Goal: Information Seeking & Learning: Learn about a topic

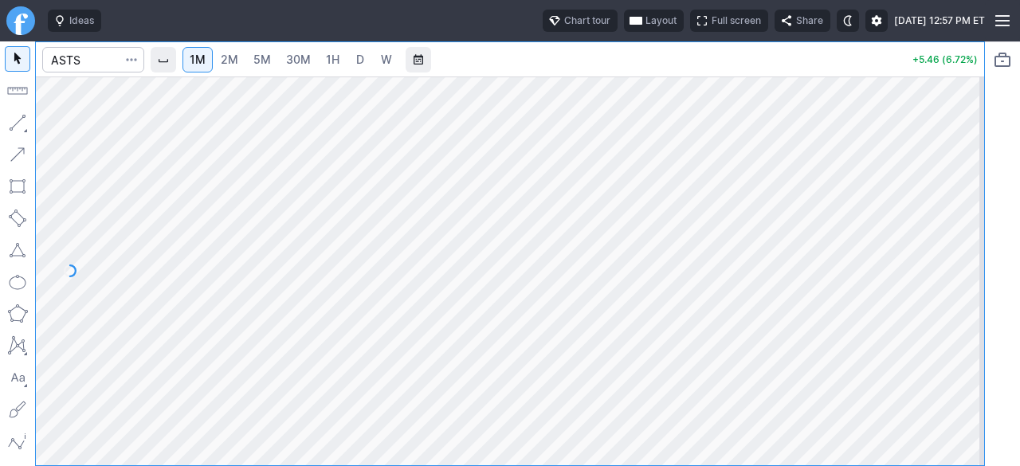
click at [264, 57] on span "5M" at bounding box center [262, 60] width 18 height 14
click at [96, 55] on input "Search" at bounding box center [93, 59] width 102 height 25
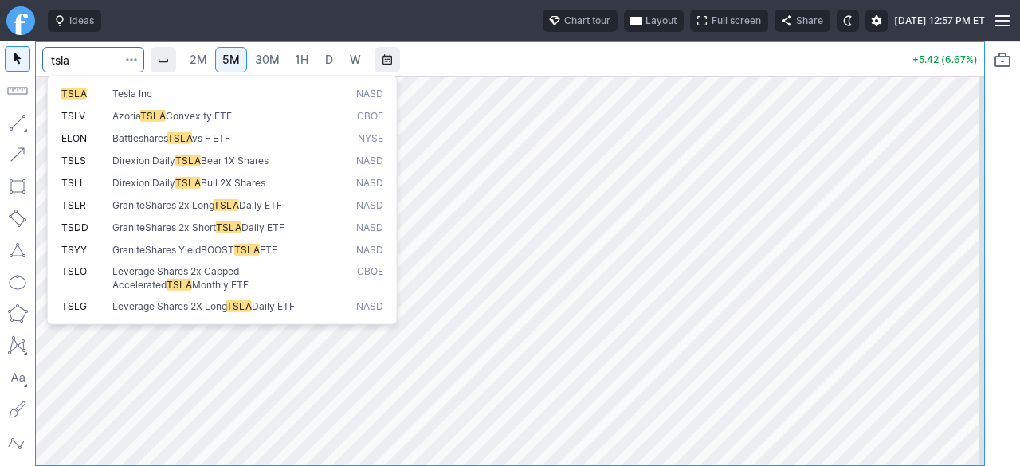
type input "tsla"
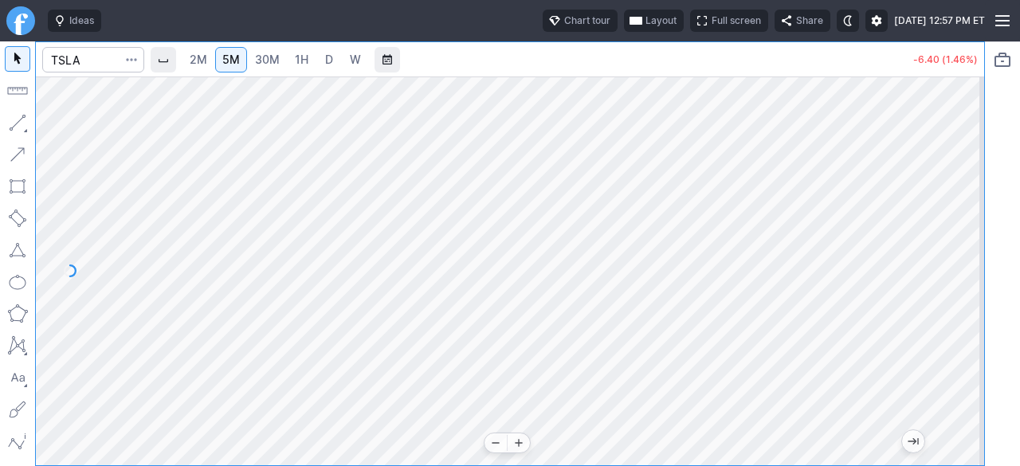
drag, startPoint x: 970, startPoint y: 401, endPoint x: 980, endPoint y: 359, distance: 42.5
click at [980, 359] on div at bounding box center [966, 266] width 33 height 349
drag, startPoint x: 964, startPoint y: 356, endPoint x: 971, endPoint y: 299, distance: 57.8
click at [971, 299] on div at bounding box center [966, 266] width 33 height 349
drag, startPoint x: 970, startPoint y: 339, endPoint x: 975, endPoint y: 317, distance: 22.8
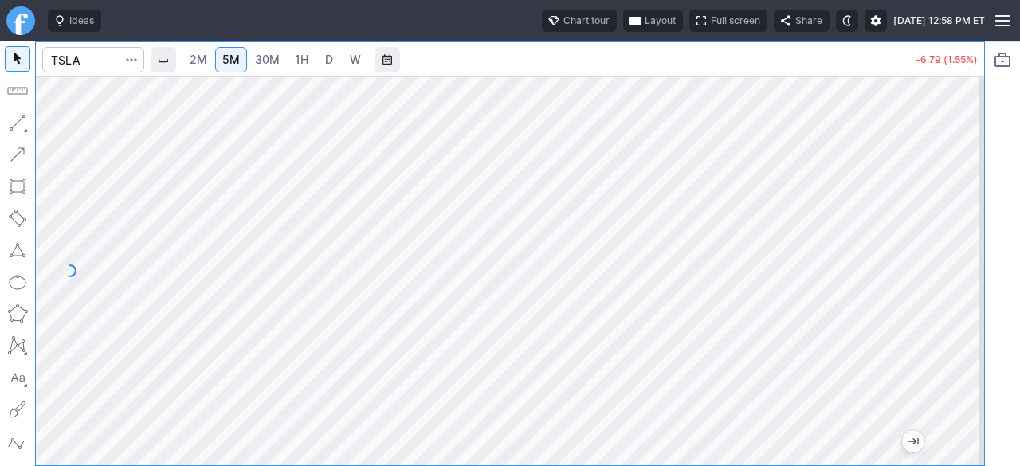
click at [975, 317] on div at bounding box center [966, 266] width 33 height 349
drag, startPoint x: 955, startPoint y: 335, endPoint x: 955, endPoint y: 303, distance: 32.7
click at [955, 303] on div at bounding box center [966, 266] width 33 height 349
drag, startPoint x: 961, startPoint y: 281, endPoint x: 961, endPoint y: 294, distance: 12.7
click at [961, 294] on div at bounding box center [966, 266] width 33 height 349
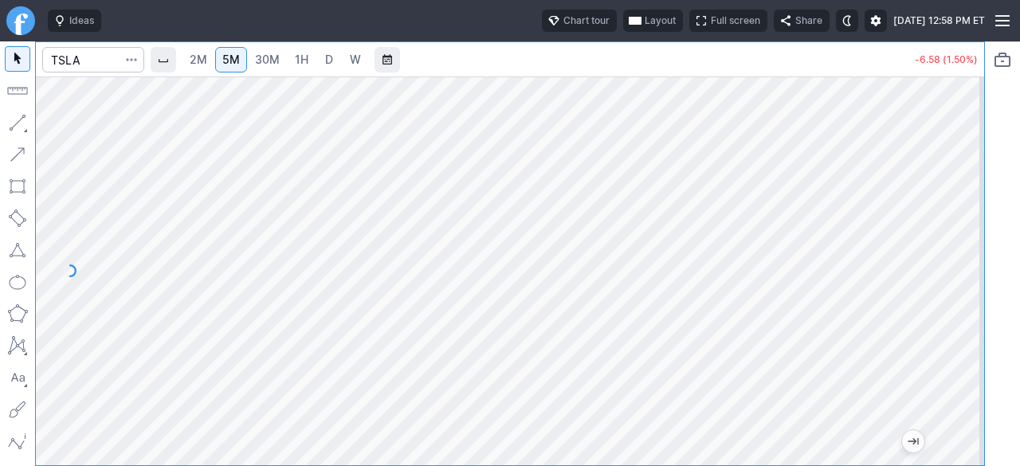
drag, startPoint x: 967, startPoint y: 284, endPoint x: 957, endPoint y: 295, distance: 14.6
click at [962, 295] on div at bounding box center [966, 266] width 33 height 349
click at [204, 58] on span "2M" at bounding box center [199, 60] width 18 height 14
drag, startPoint x: 971, startPoint y: 343, endPoint x: 971, endPoint y: 319, distance: 23.9
click at [971, 319] on div at bounding box center [966, 266] width 33 height 349
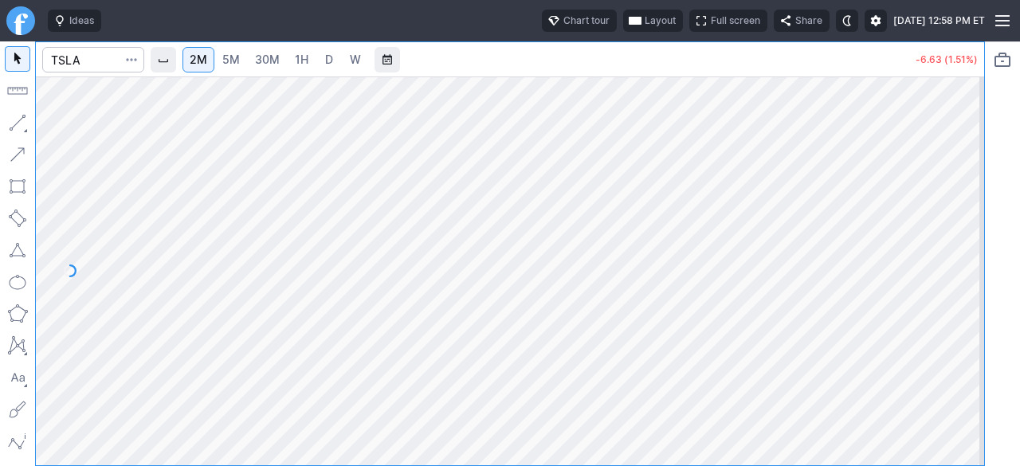
click at [970, 335] on div at bounding box center [966, 266] width 33 height 349
drag, startPoint x: 959, startPoint y: 372, endPoint x: 994, endPoint y: 315, distance: 67.2
click at [994, 315] on div "2M 5M 30M 1H D W -6.54 (1.49%)" at bounding box center [510, 253] width 1020 height 425
click at [230, 67] on span "5M" at bounding box center [231, 60] width 18 height 16
drag, startPoint x: 967, startPoint y: 402, endPoint x: 966, endPoint y: 268, distance: 133.8
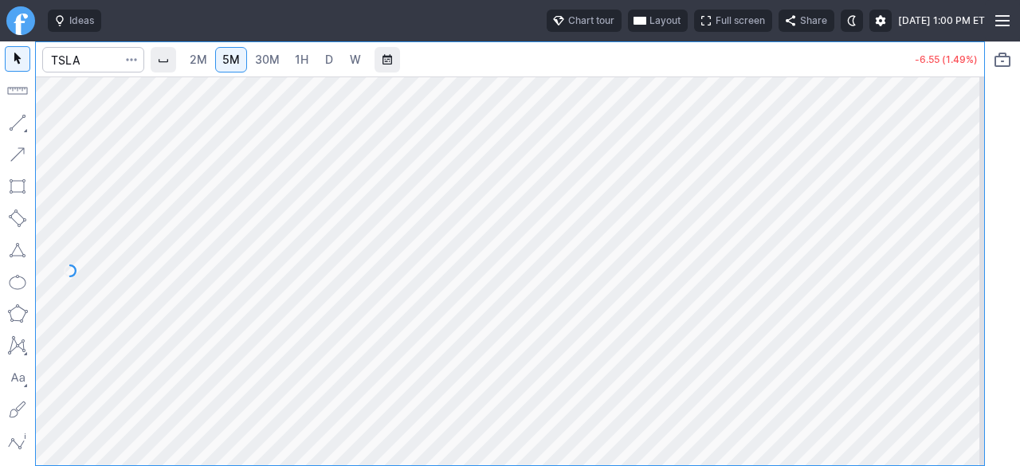
click at [966, 268] on div at bounding box center [966, 266] width 33 height 349
drag, startPoint x: 969, startPoint y: 351, endPoint x: 967, endPoint y: 265, distance: 86.1
click at [967, 265] on div at bounding box center [966, 266] width 33 height 349
click at [956, 284] on div at bounding box center [966, 266] width 33 height 349
drag, startPoint x: 970, startPoint y: 300, endPoint x: 953, endPoint y: 320, distance: 26.5
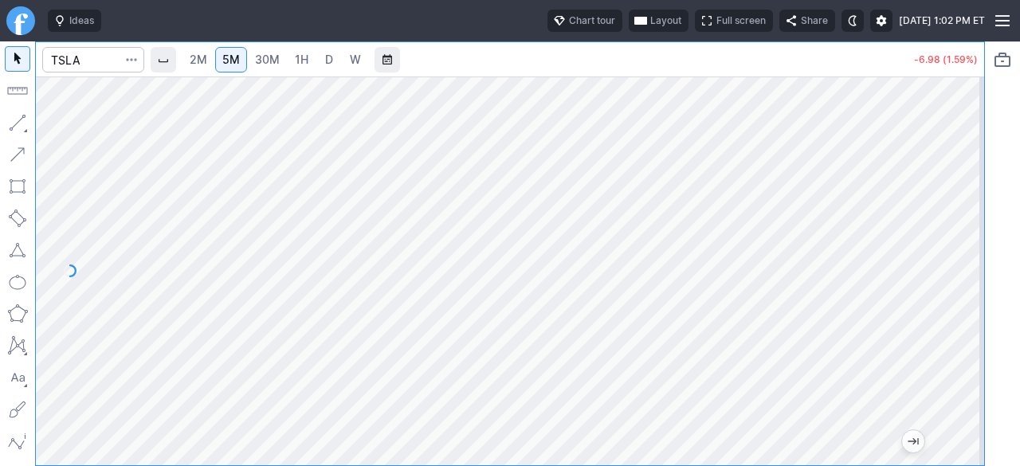
click at [965, 319] on div at bounding box center [966, 266] width 33 height 349
drag, startPoint x: 977, startPoint y: 190, endPoint x: 976, endPoint y: 213, distance: 22.3
click at [976, 213] on div at bounding box center [966, 266] width 33 height 349
drag, startPoint x: 962, startPoint y: 222, endPoint x: 962, endPoint y: 238, distance: 15.9
click at [962, 236] on div at bounding box center [966, 266] width 33 height 349
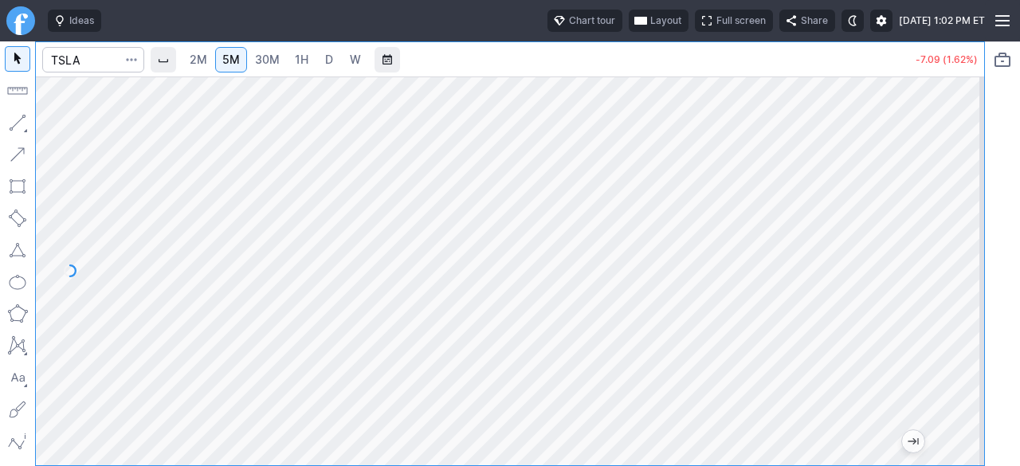
drag, startPoint x: 969, startPoint y: 196, endPoint x: 969, endPoint y: 218, distance: 22.3
click at [969, 218] on div at bounding box center [966, 266] width 33 height 349
click at [200, 59] on span "2M" at bounding box center [199, 60] width 18 height 14
drag, startPoint x: 970, startPoint y: 344, endPoint x: 956, endPoint y: 347, distance: 14.5
click at [964, 347] on div at bounding box center [966, 266] width 33 height 349
